Goal: Transaction & Acquisition: Purchase product/service

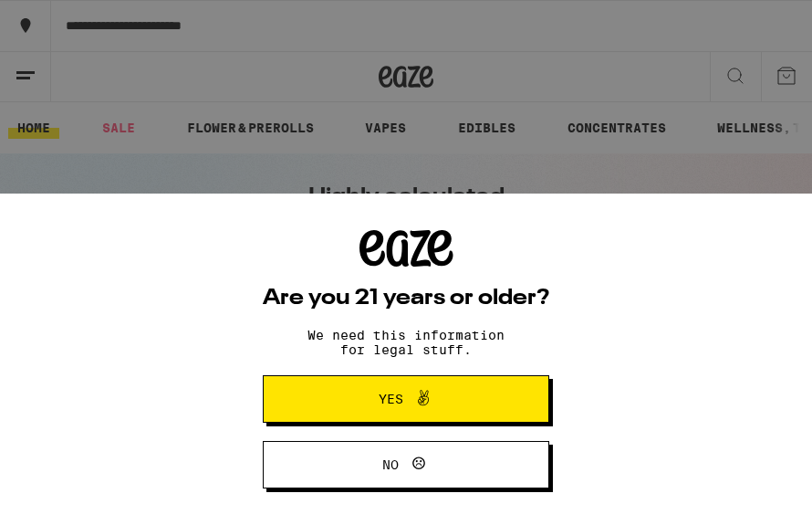
click at [284, 404] on button "Yes" at bounding box center [406, 398] width 286 height 47
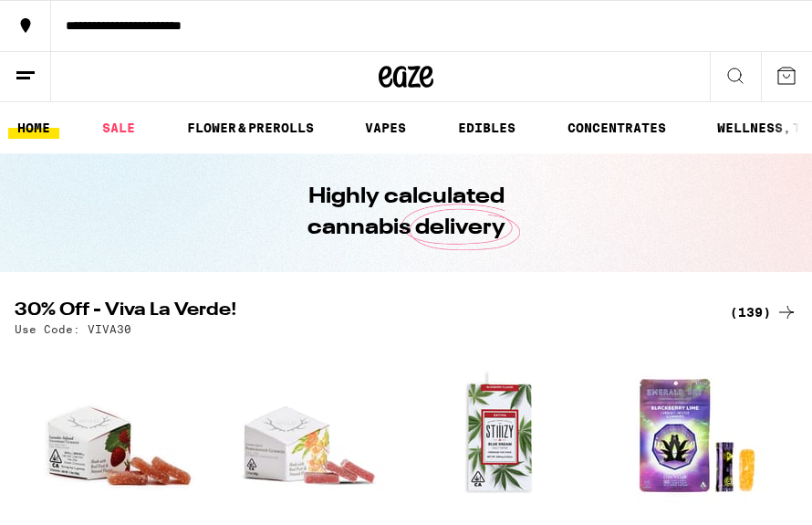
click at [224, 128] on link "FLOWER & PREROLLS" at bounding box center [250, 128] width 145 height 22
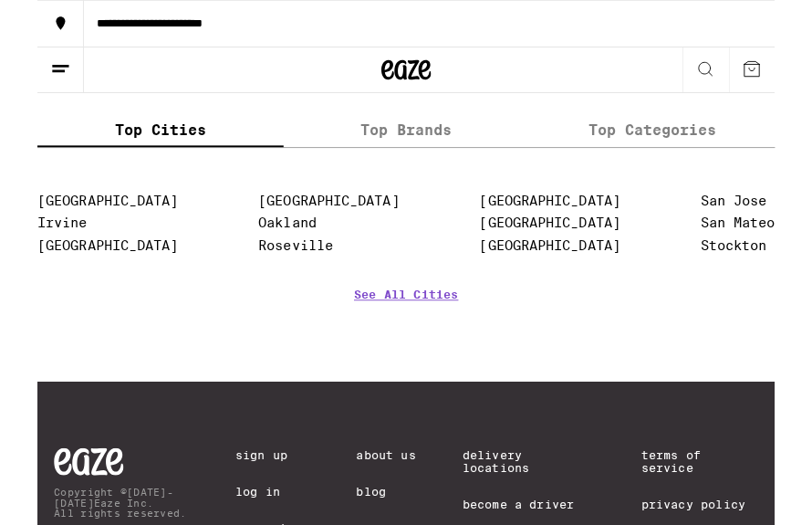
scroll to position [1839, 0]
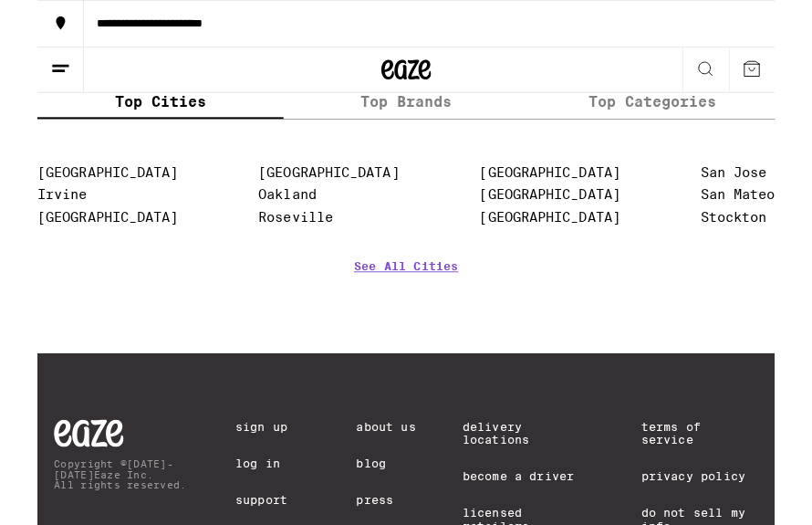
click at [641, 130] on label "Top Categories" at bounding box center [676, 110] width 271 height 39
click at [0, 0] on input "Top Categories" at bounding box center [0, 0] width 0 height 0
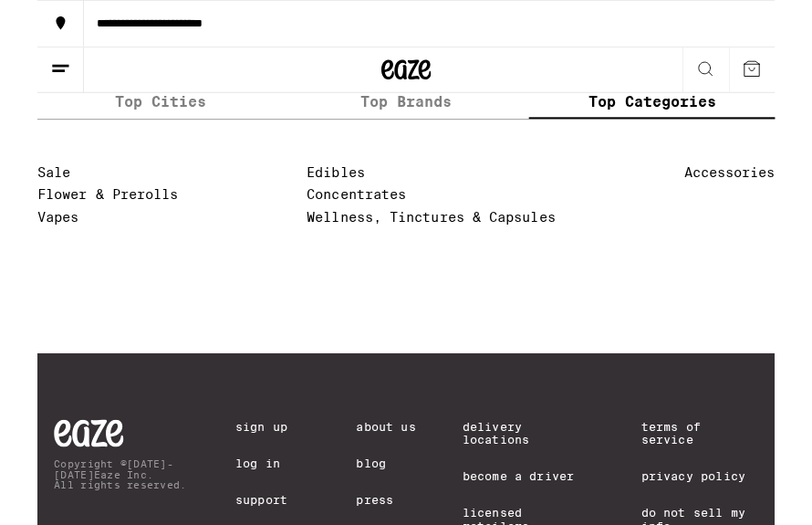
scroll to position [1840, 0]
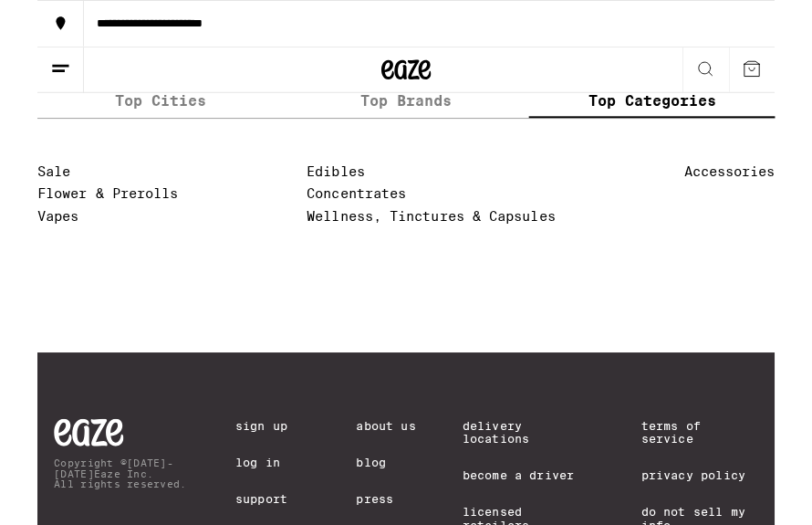
click at [377, 130] on label "Top Brands" at bounding box center [406, 109] width 271 height 39
click at [0, 0] on input "Top Brands" at bounding box center [0, 0] width 0 height 0
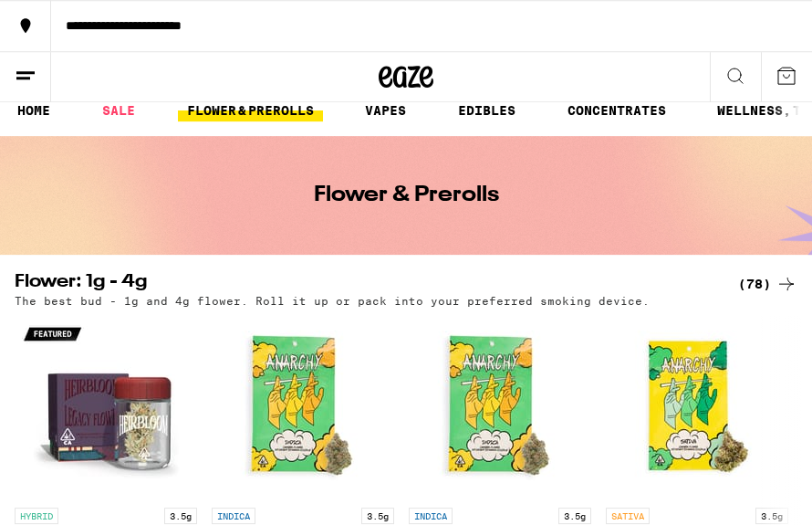
scroll to position [0, 0]
